Goal: Transaction & Acquisition: Download file/media

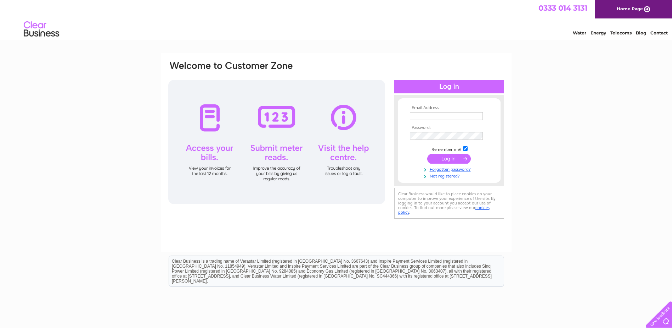
click at [415, 116] on input "text" at bounding box center [446, 116] width 73 height 8
type input "paul@assyntleisure.co.uk"
click at [432, 132] on td at bounding box center [449, 136] width 82 height 11
click at [428, 154] on input "submit" at bounding box center [450, 159] width 44 height 10
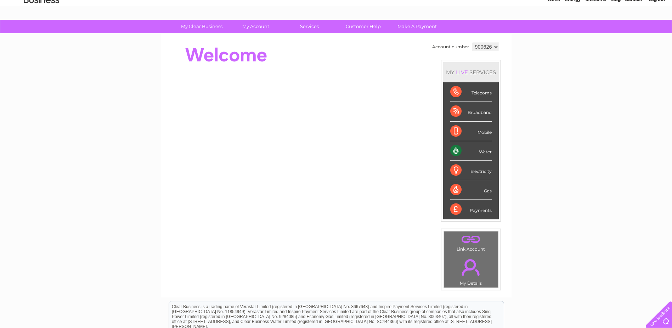
scroll to position [23, 0]
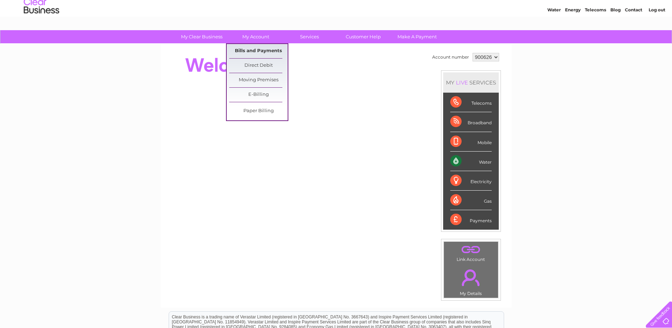
click at [255, 49] on link "Bills and Payments" at bounding box center [258, 51] width 58 height 14
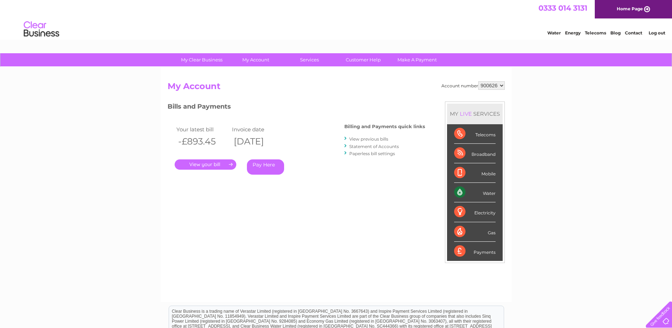
click at [365, 146] on link "Statement of Accounts" at bounding box center [375, 146] width 50 height 5
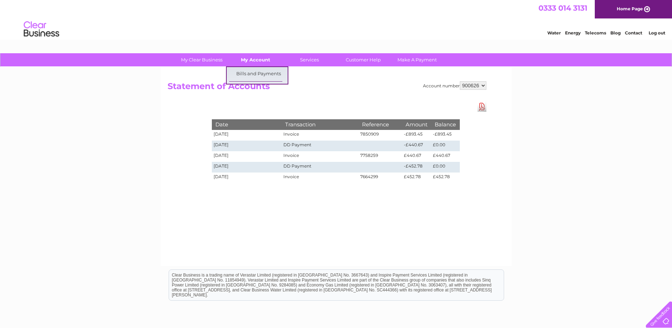
click at [252, 59] on link "My Account" at bounding box center [256, 59] width 58 height 13
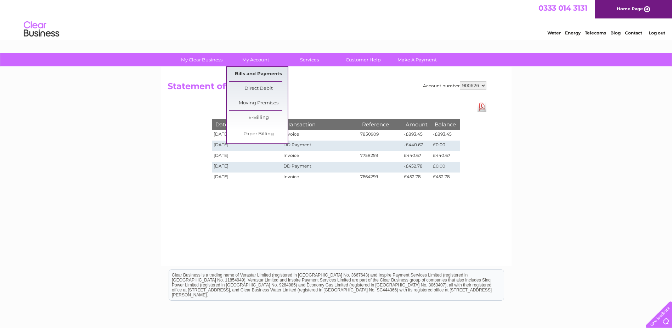
click at [252, 73] on link "Bills and Payments" at bounding box center [258, 74] width 58 height 14
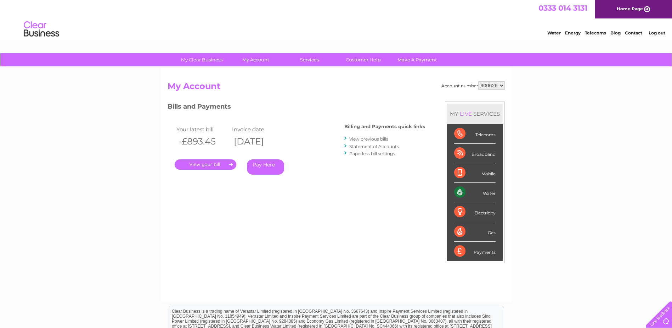
click at [361, 139] on link "View previous bills" at bounding box center [369, 138] width 39 height 5
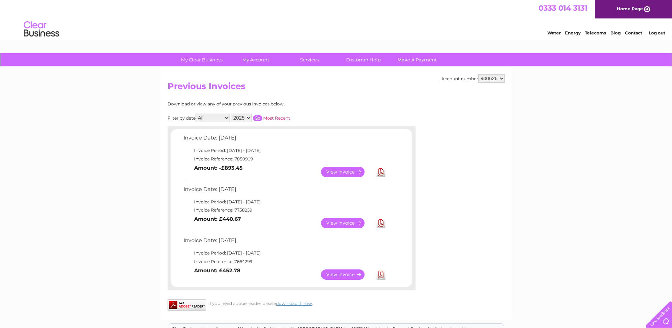
click at [249, 116] on select "2025 2024 2023" at bounding box center [241, 117] width 21 height 9
select select "2024"
click at [232, 113] on select "2025 2024 2023" at bounding box center [241, 117] width 21 height 9
click at [257, 117] on input "button" at bounding box center [257, 118] width 9 height 6
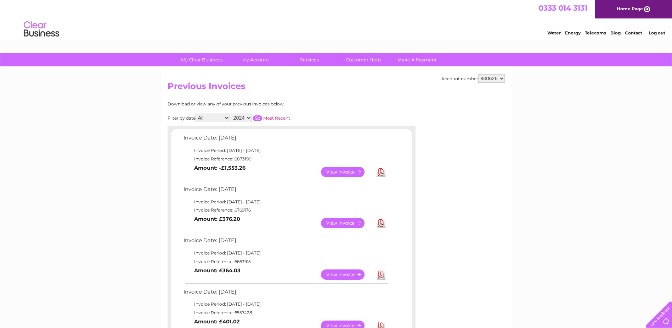
click at [343, 171] on link "View" at bounding box center [347, 172] width 52 height 10
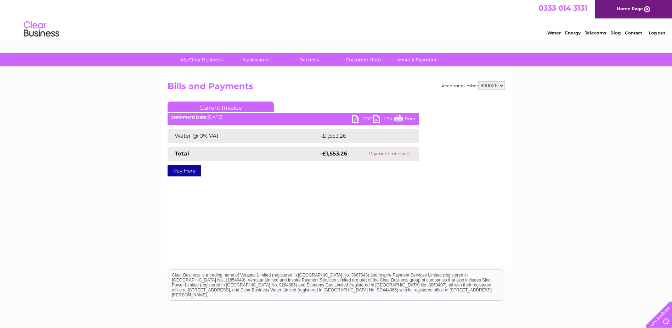
click at [406, 119] on link "Print" at bounding box center [405, 119] width 21 height 10
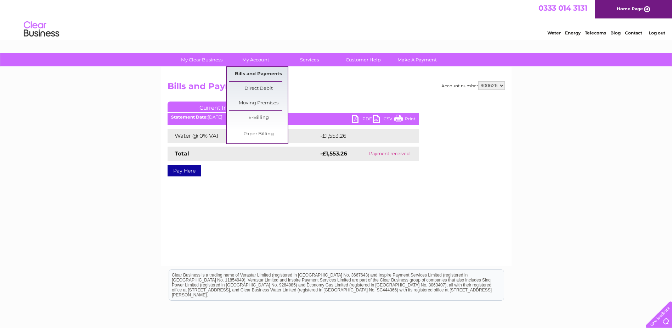
click at [258, 75] on link "Bills and Payments" at bounding box center [258, 74] width 58 height 14
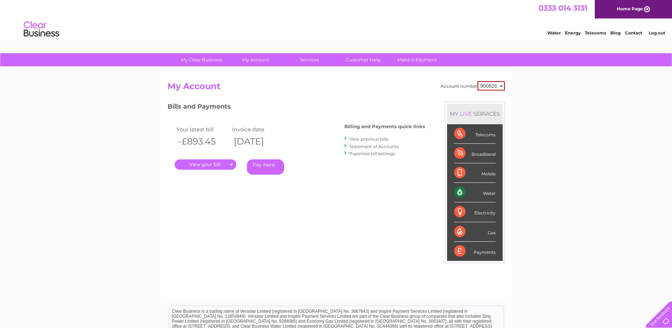
click at [366, 139] on link "View previous bills" at bounding box center [369, 138] width 39 height 5
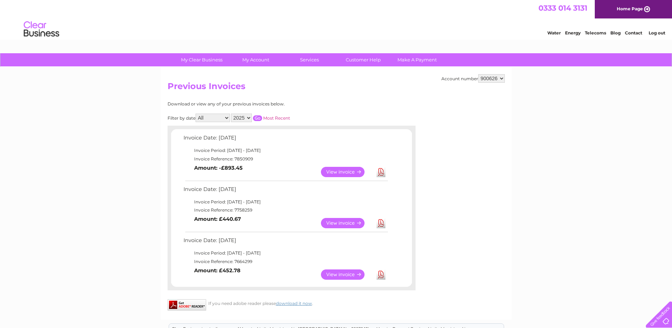
click at [241, 119] on select "2025 2024 2023" at bounding box center [241, 117] width 21 height 9
select select "2024"
click at [232, 113] on select "2025 2024 2023" at bounding box center [241, 117] width 21 height 9
click at [258, 117] on input "button" at bounding box center [257, 118] width 9 height 6
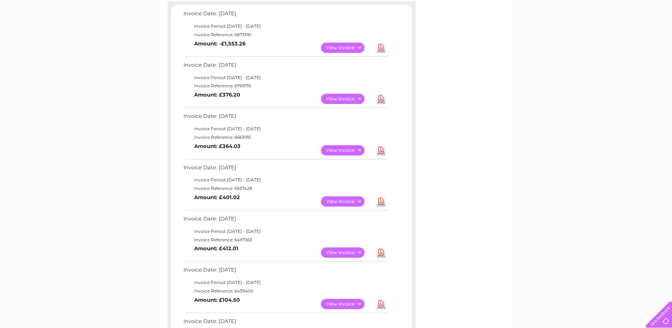
scroll to position [142, 0]
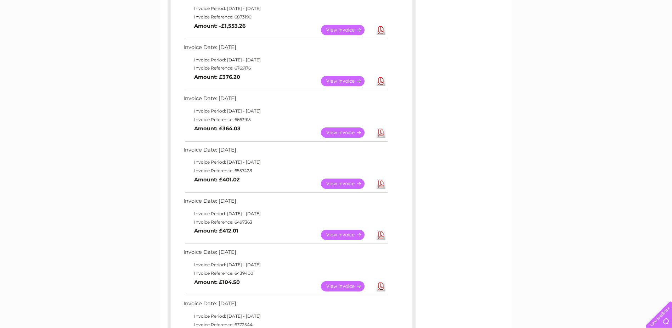
click at [382, 287] on link "Download" at bounding box center [381, 286] width 9 height 10
click at [380, 235] on link "Download" at bounding box center [381, 234] width 9 height 10
click at [382, 184] on link "Download" at bounding box center [381, 183] width 9 height 10
click at [380, 133] on link "Download" at bounding box center [381, 132] width 9 height 10
click at [381, 81] on link "Download" at bounding box center [381, 81] width 9 height 10
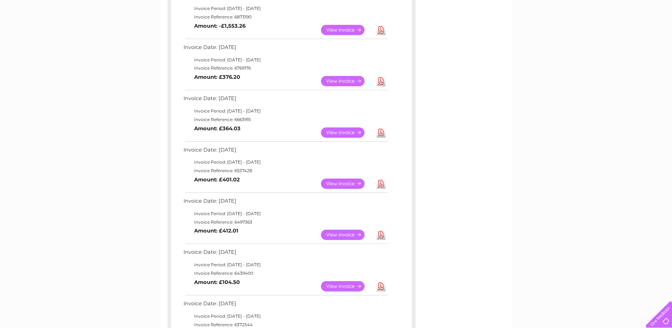
click at [381, 29] on link "Download" at bounding box center [381, 30] width 9 height 10
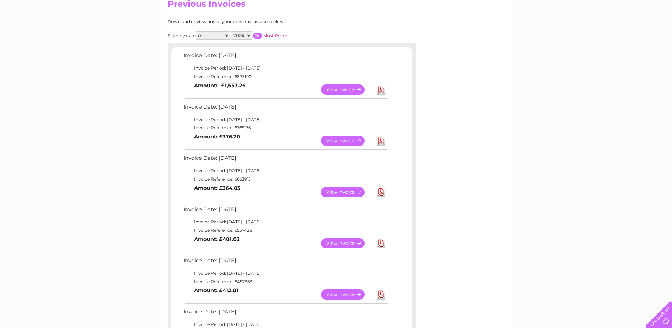
scroll to position [71, 0]
